Goal: Find specific page/section: Find specific page/section

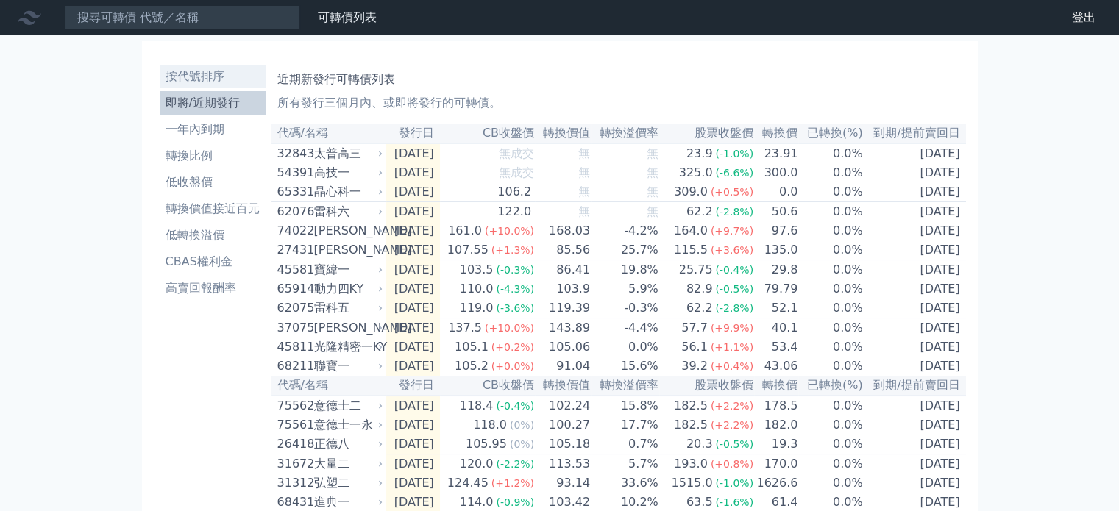
click at [214, 75] on li "按代號排序" at bounding box center [213, 77] width 106 height 18
click at [317, 174] on div "高技一" at bounding box center [347, 173] width 66 height 18
